Goal: Task Accomplishment & Management: Complete application form

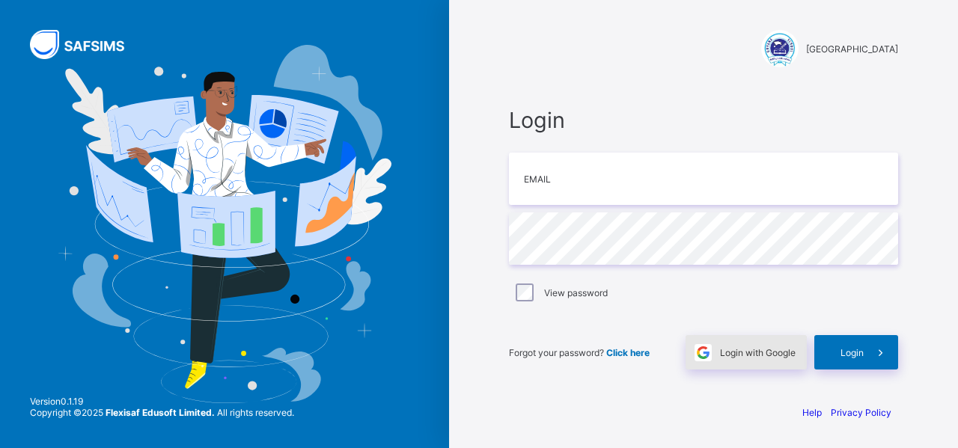
click at [703, 351] on img at bounding box center [702, 352] width 17 height 17
click at [590, 184] on input "email" at bounding box center [703, 179] width 389 height 52
